Goal: Information Seeking & Learning: Learn about a topic

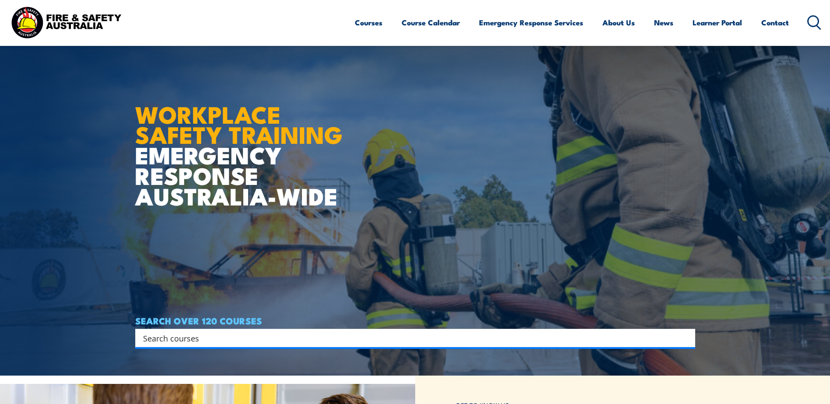
scroll to position [44, 0]
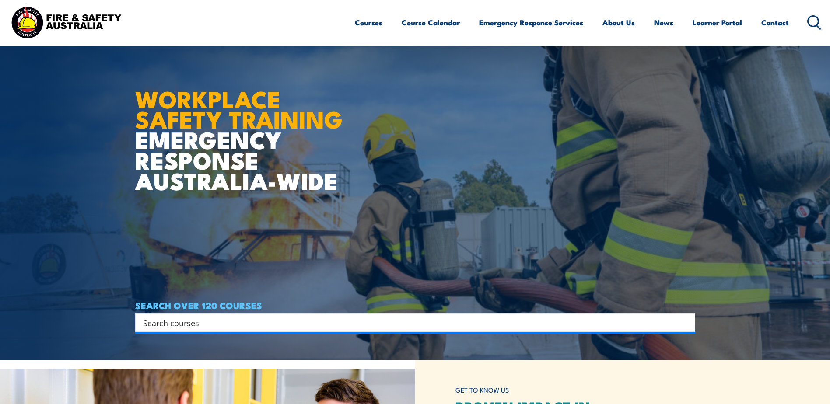
click at [287, 316] on div "Search" at bounding box center [415, 323] width 560 height 18
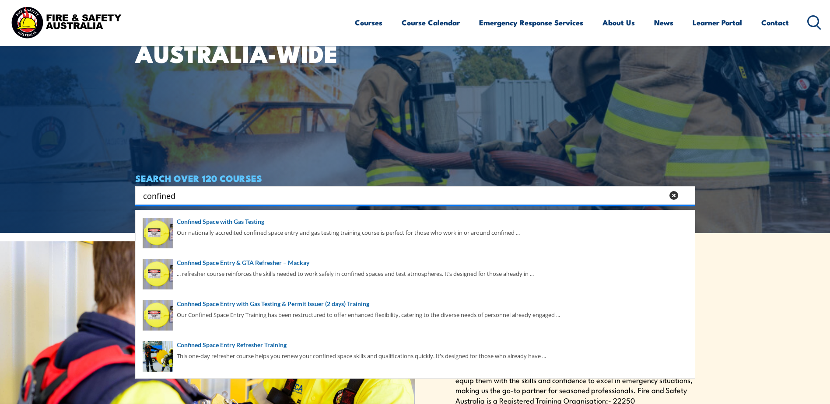
scroll to position [175, 0]
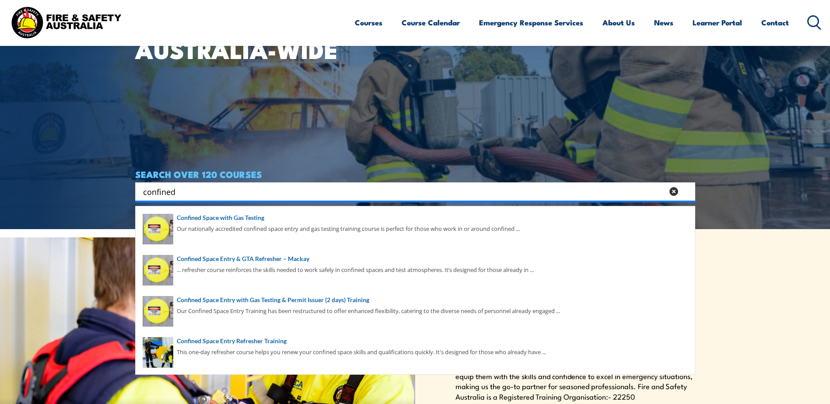
type input "confined"
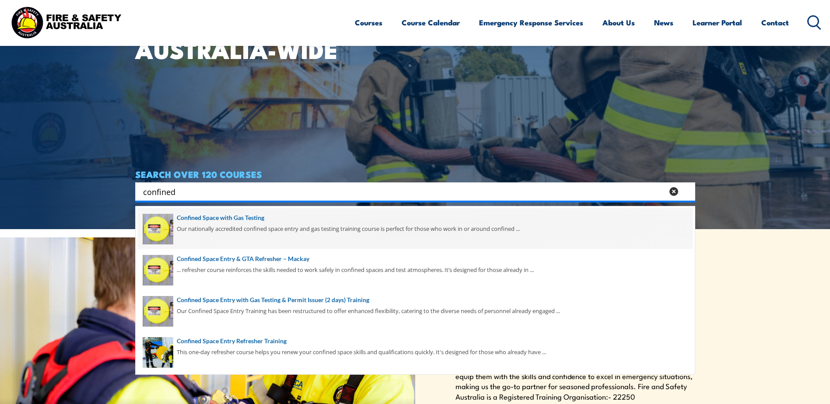
click at [238, 217] on span at bounding box center [415, 228] width 555 height 41
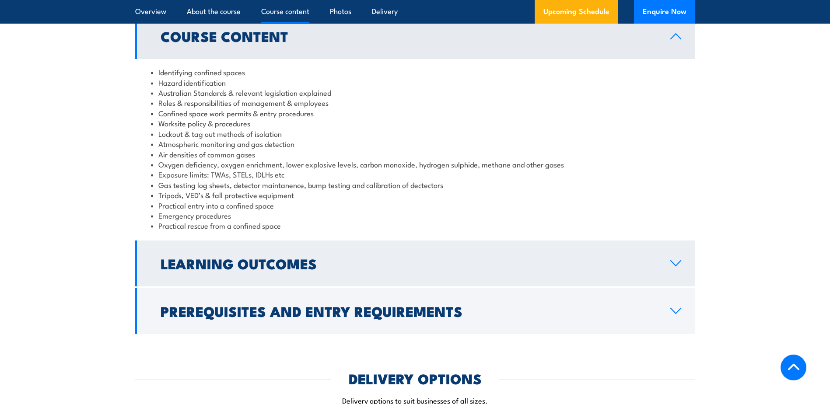
scroll to position [919, 0]
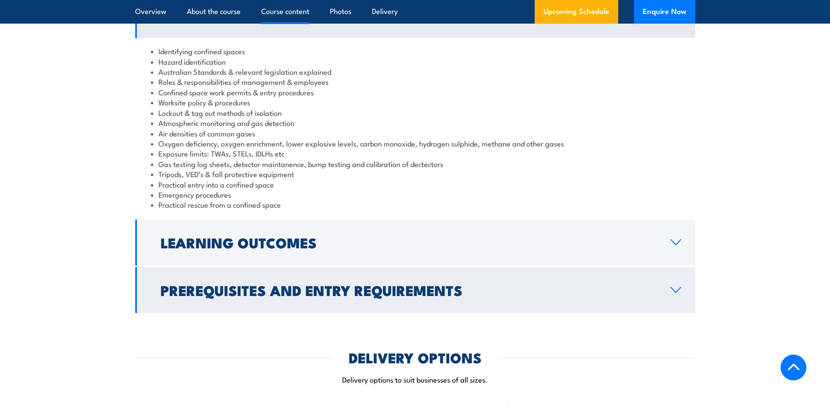
click at [678, 293] on icon at bounding box center [676, 289] width 10 height 5
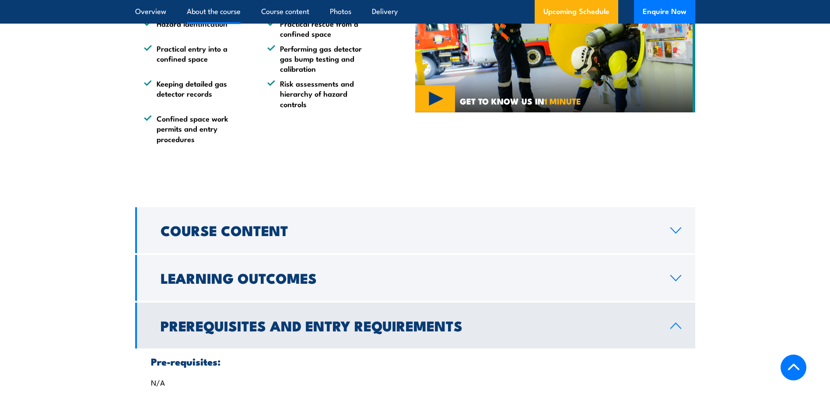
scroll to position [700, 0]
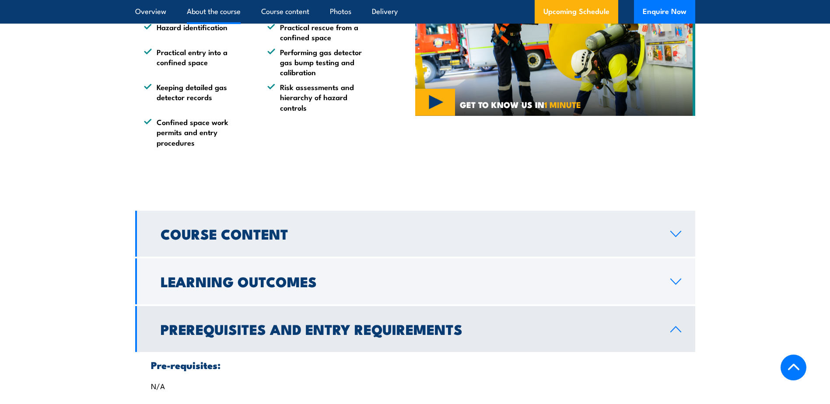
click at [286, 240] on h2 "Course Content" at bounding box center [409, 233] width 496 height 12
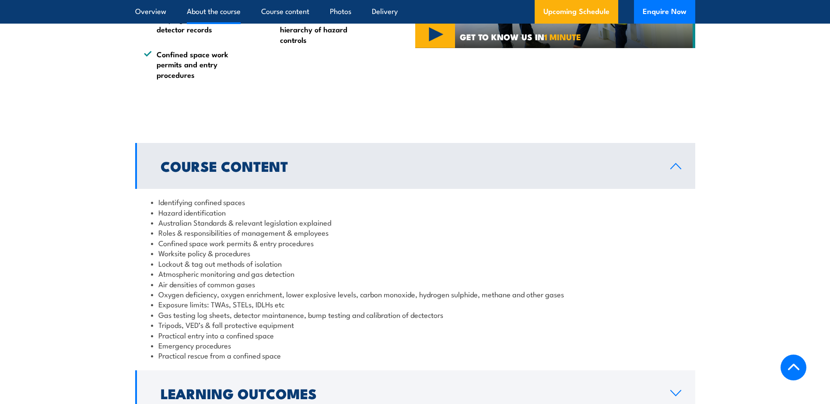
scroll to position [787, 0]
